Goal: Navigation & Orientation: Understand site structure

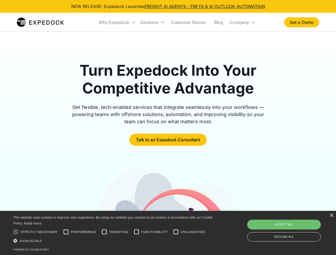
click at [117, 22] on div "Why Expedock" at bounding box center [114, 22] width 31 height 5
click at [152, 22] on div "Solutions" at bounding box center [149, 22] width 18 height 5
click at [242, 22] on div "Company" at bounding box center [238, 22] width 19 height 5
click at [16, 232] on div at bounding box center [15, 232] width 11 height 11
click at [66, 232] on input "Performance" at bounding box center [66, 232] width 11 height 11
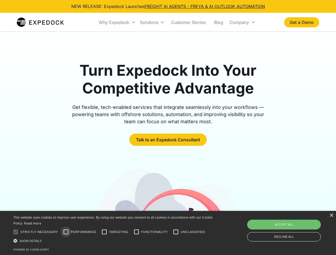
checkbox input "true"
click at [104, 232] on input "Targeting" at bounding box center [104, 232] width 11 height 11
checkbox input "true"
click at [136, 232] on input "Functionality" at bounding box center [136, 232] width 11 height 11
checkbox input "true"
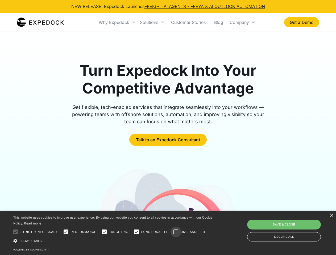
click at [176, 232] on input "Unclassified" at bounding box center [175, 232] width 11 height 11
checkbox input "true"
click at [114, 241] on div "Show details Hide details" at bounding box center [113, 241] width 201 height 6
